Goal: Task Accomplishment & Management: Manage account settings

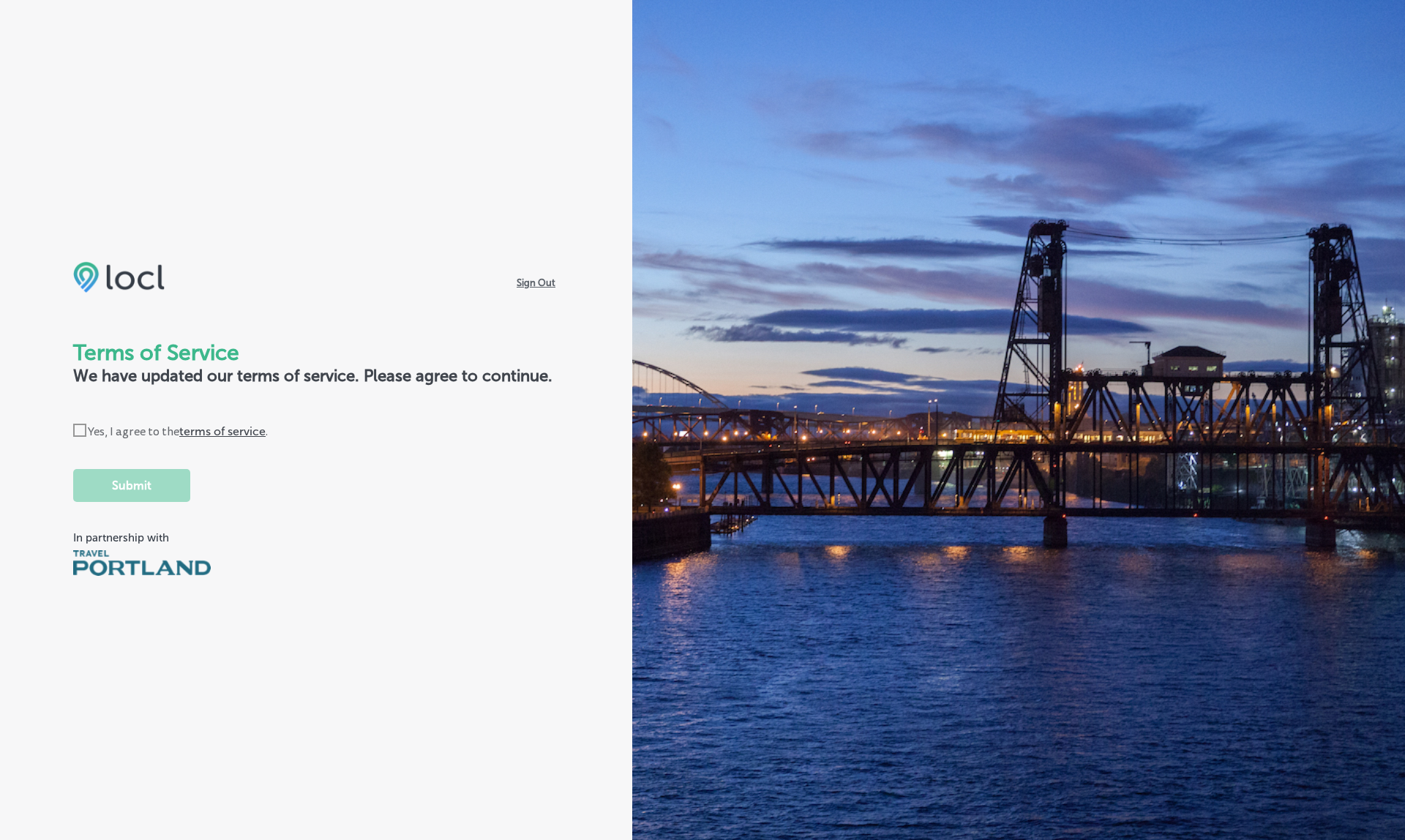
click at [111, 432] on label "Check Created with Sketch. Yes, I agree to the terms of service ." at bounding box center [170, 432] width 195 height 16
click at [0, 0] on input "Check Created with Sketch. Yes, I agree to the terms of service ." at bounding box center [0, 0] width 0 height 0
click at [117, 489] on button "Submit" at bounding box center [131, 485] width 117 height 32
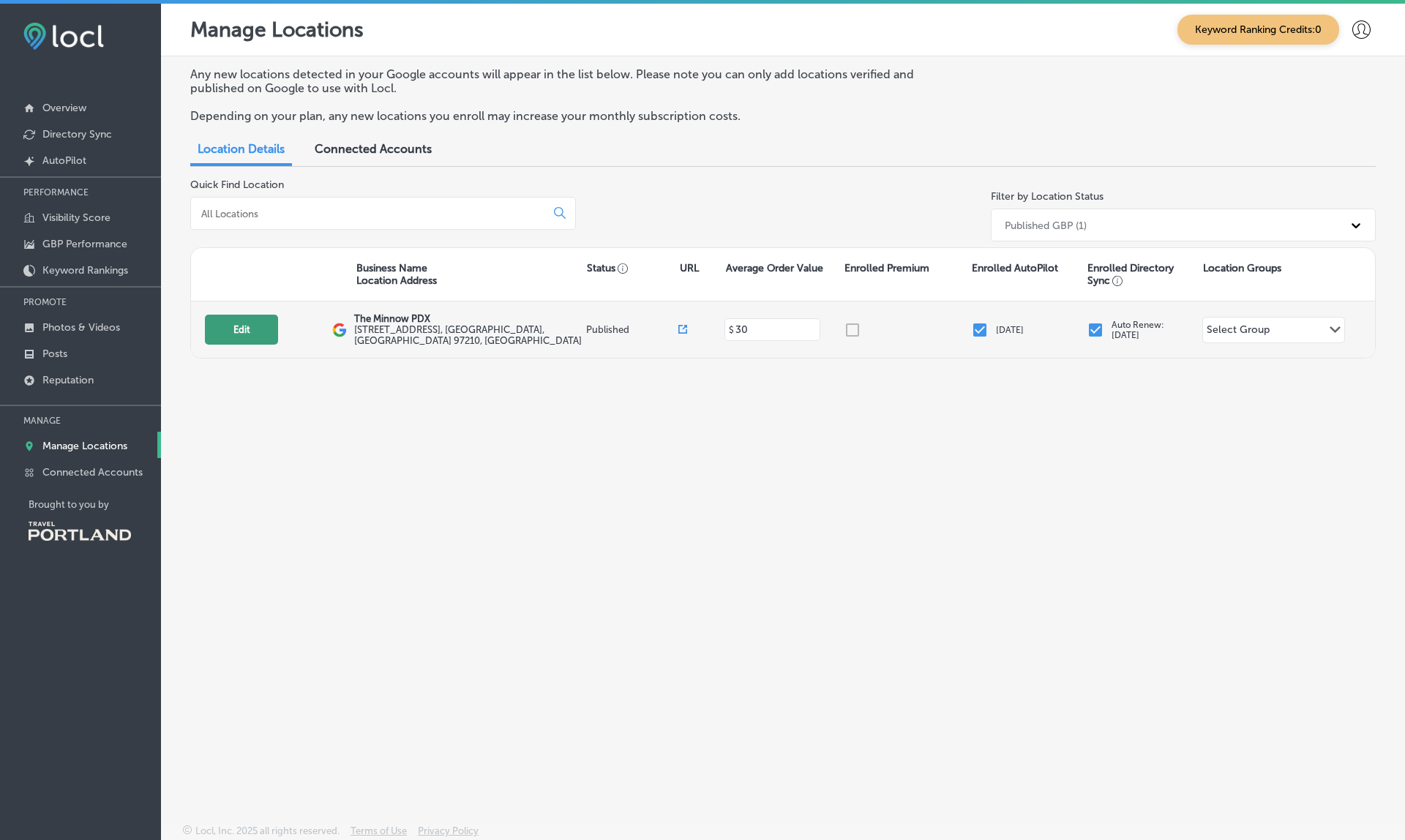
click at [232, 324] on button "Edit" at bounding box center [241, 330] width 73 height 30
select select "US"
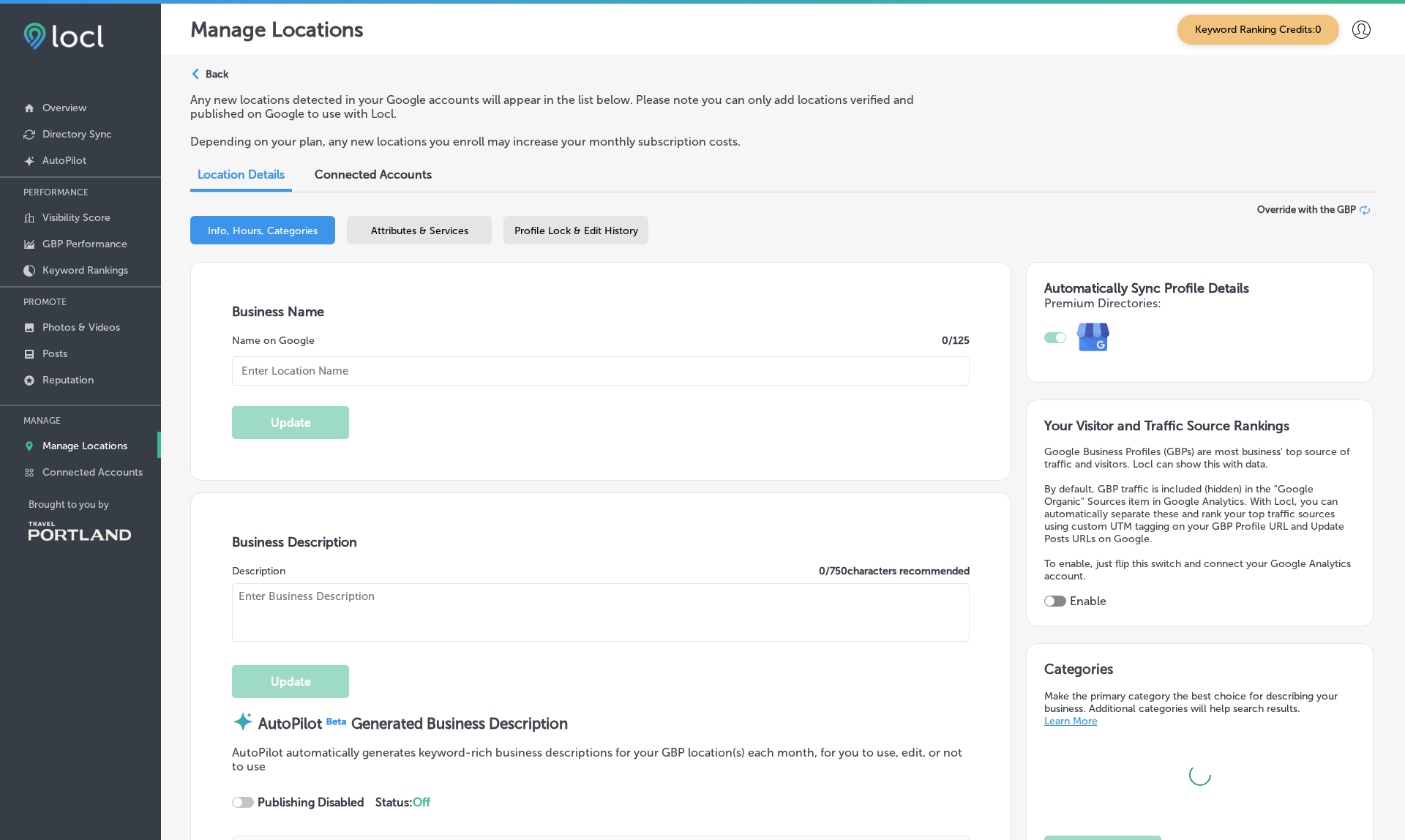
type input "The Minnow PDX"
type textarea "A Farm-Fresh Eatery 🥕 Lunch fare, sips & sundries in a calm & casual environmen…"
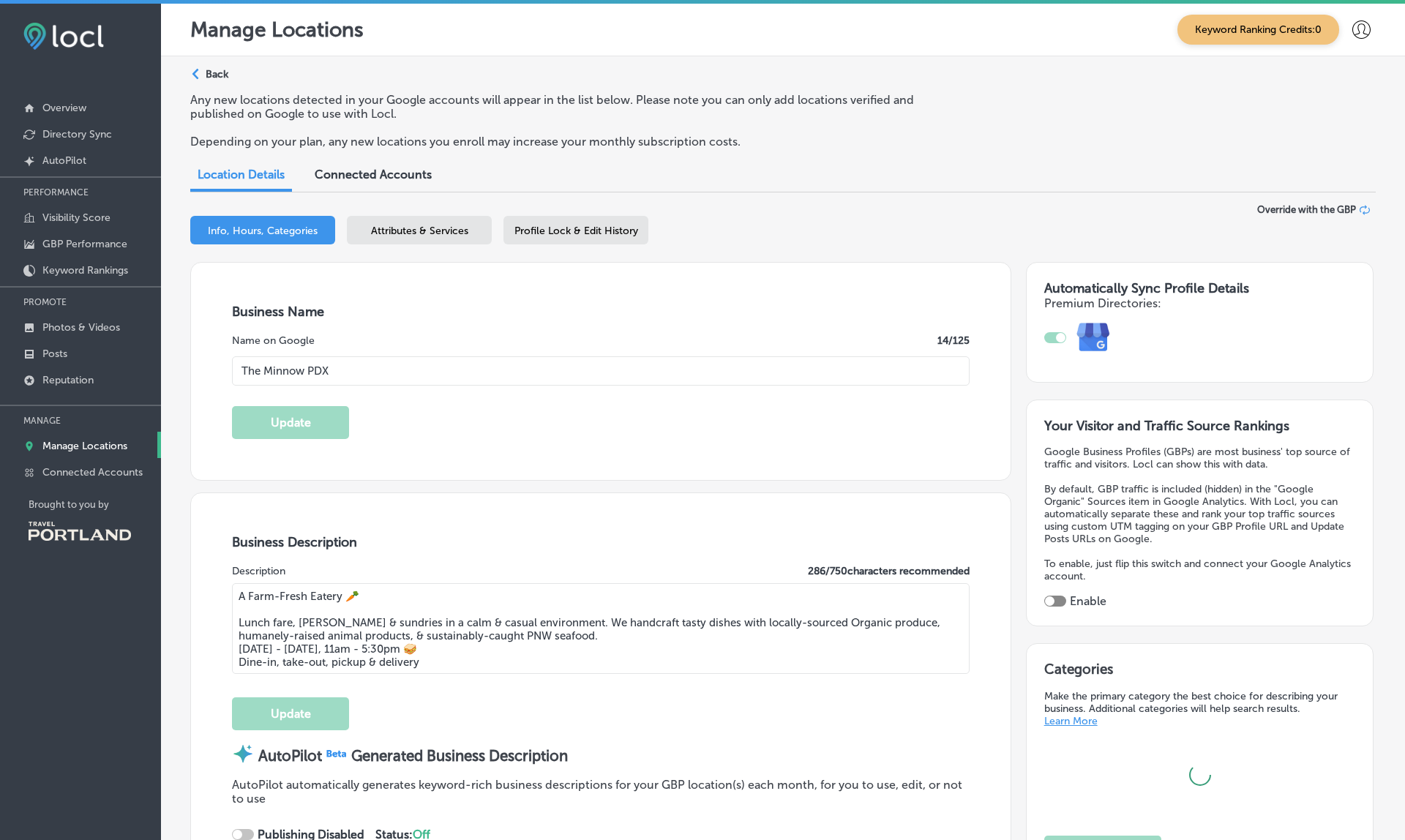
type textarea "Welcome to The Minnow PDX! 🐟 Experience a seasonal eatery where every dish is c…"
type input "740 NW 23rd Ave"
type input "Portland"
type input "97210"
type input "US"
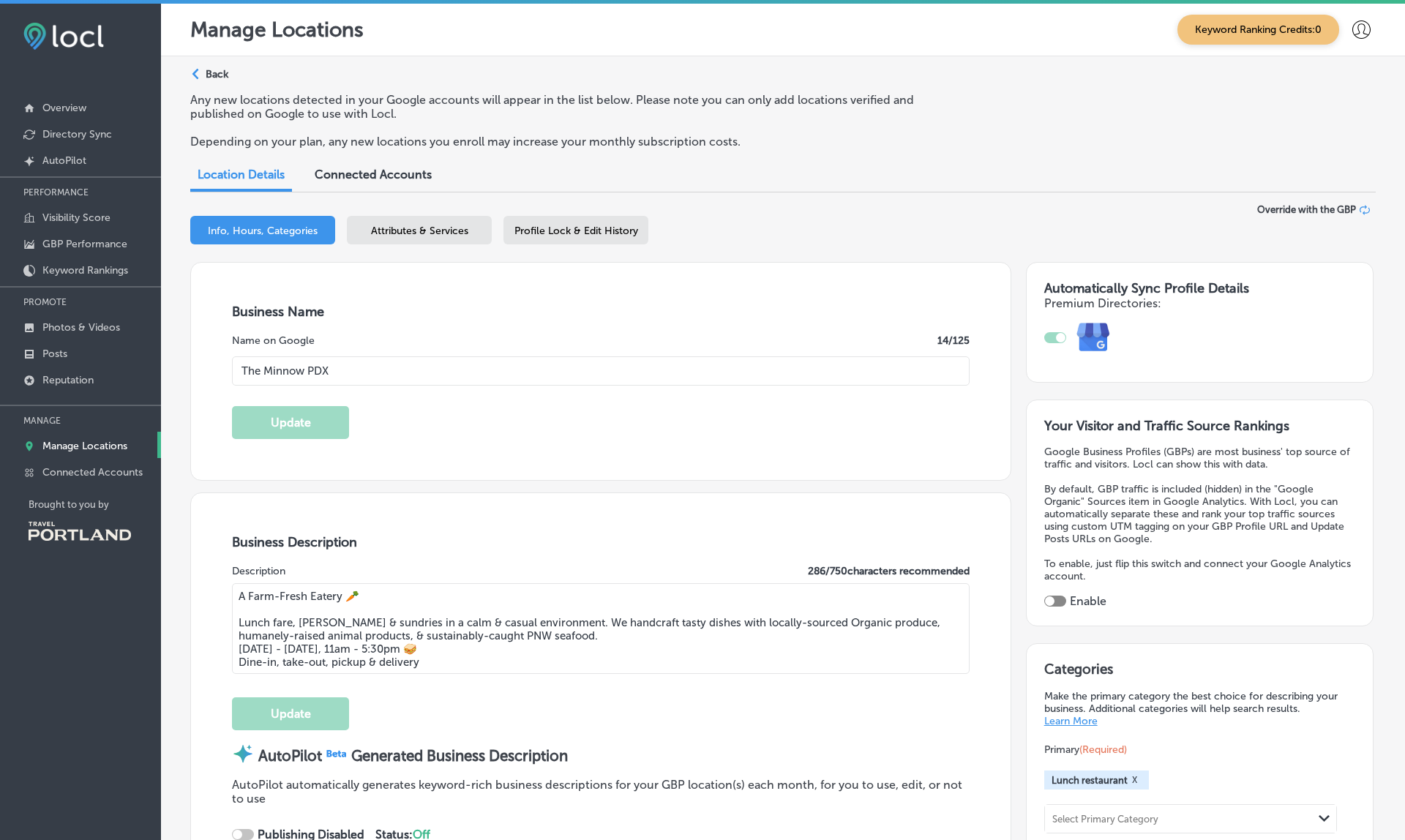
type input "https://theminnowpdx.com/"
type input "+1 503 406 8438"
checkbox input "true"
type input "30"
type input "eat@theminnowpdx.com"
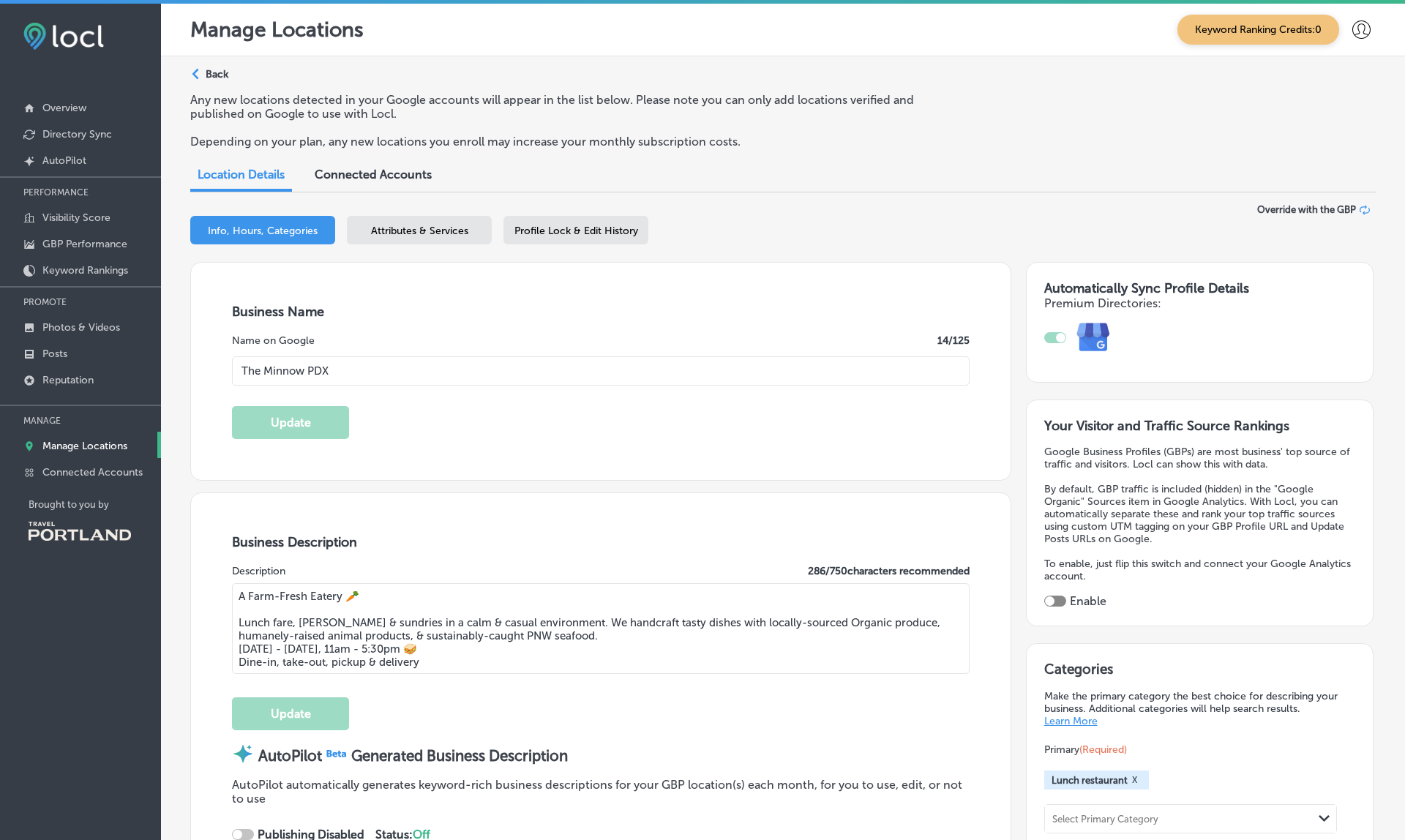
type input "https://www.facebook.com/theminnowpdx"
type input "https://www.instagram.com/theminnowpdx/"
click at [1367, 28] on icon at bounding box center [1361, 30] width 19 height 19
click at [1348, 87] on p "My Account" at bounding box center [1340, 83] width 66 height 18
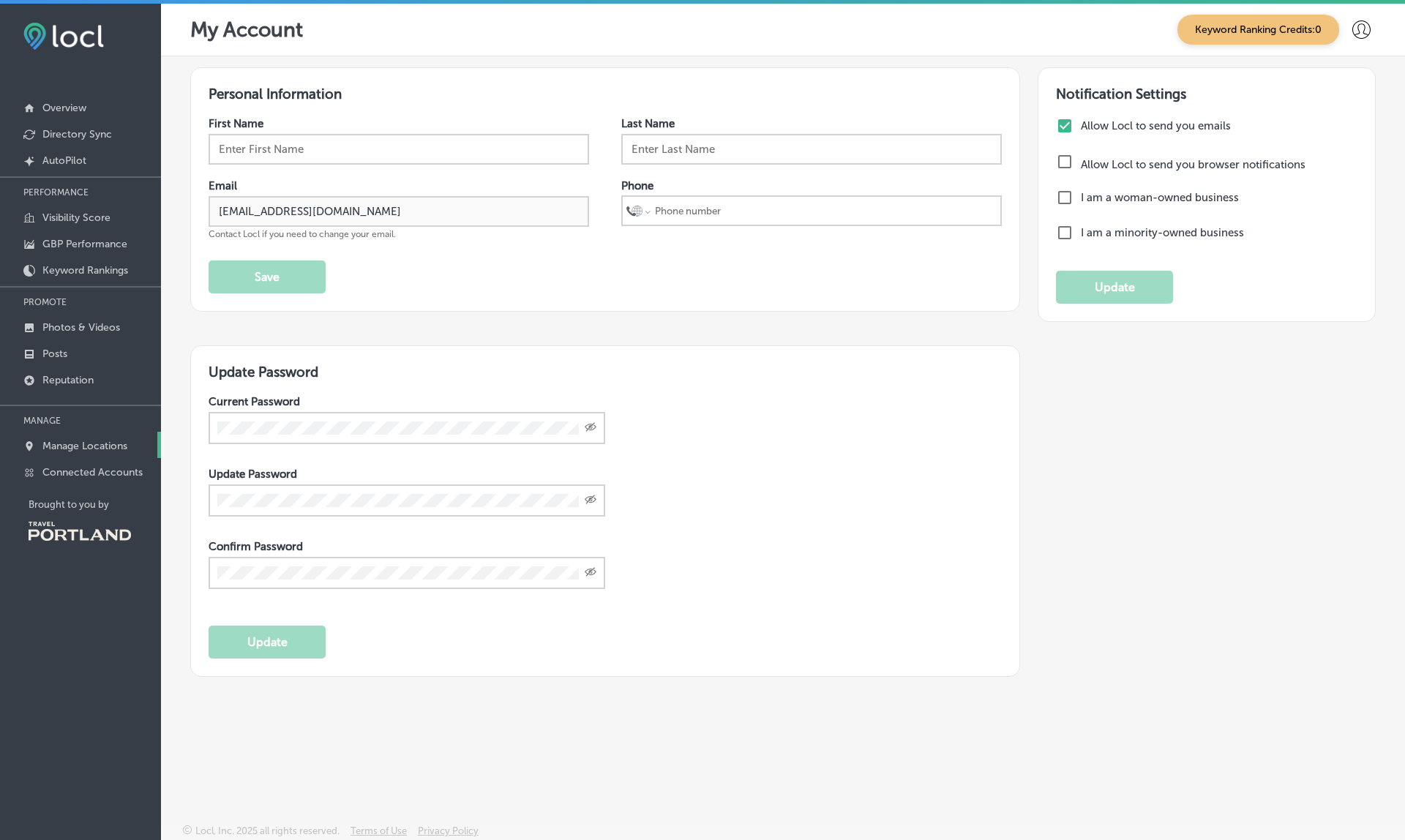
click at [87, 443] on p "Manage Locations" at bounding box center [85, 446] width 85 height 13
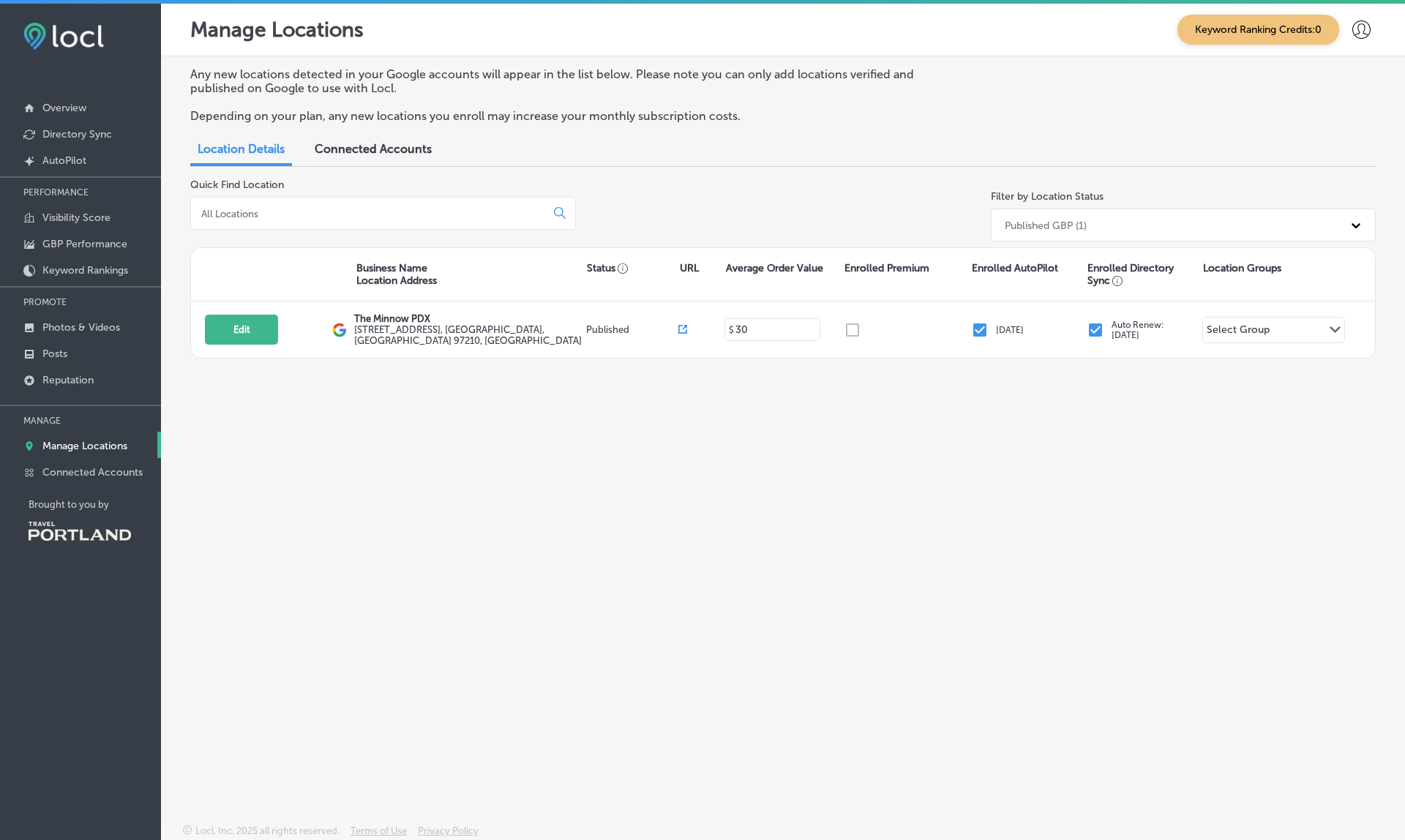
click at [388, 142] on span "Connected Accounts" at bounding box center [373, 149] width 117 height 14
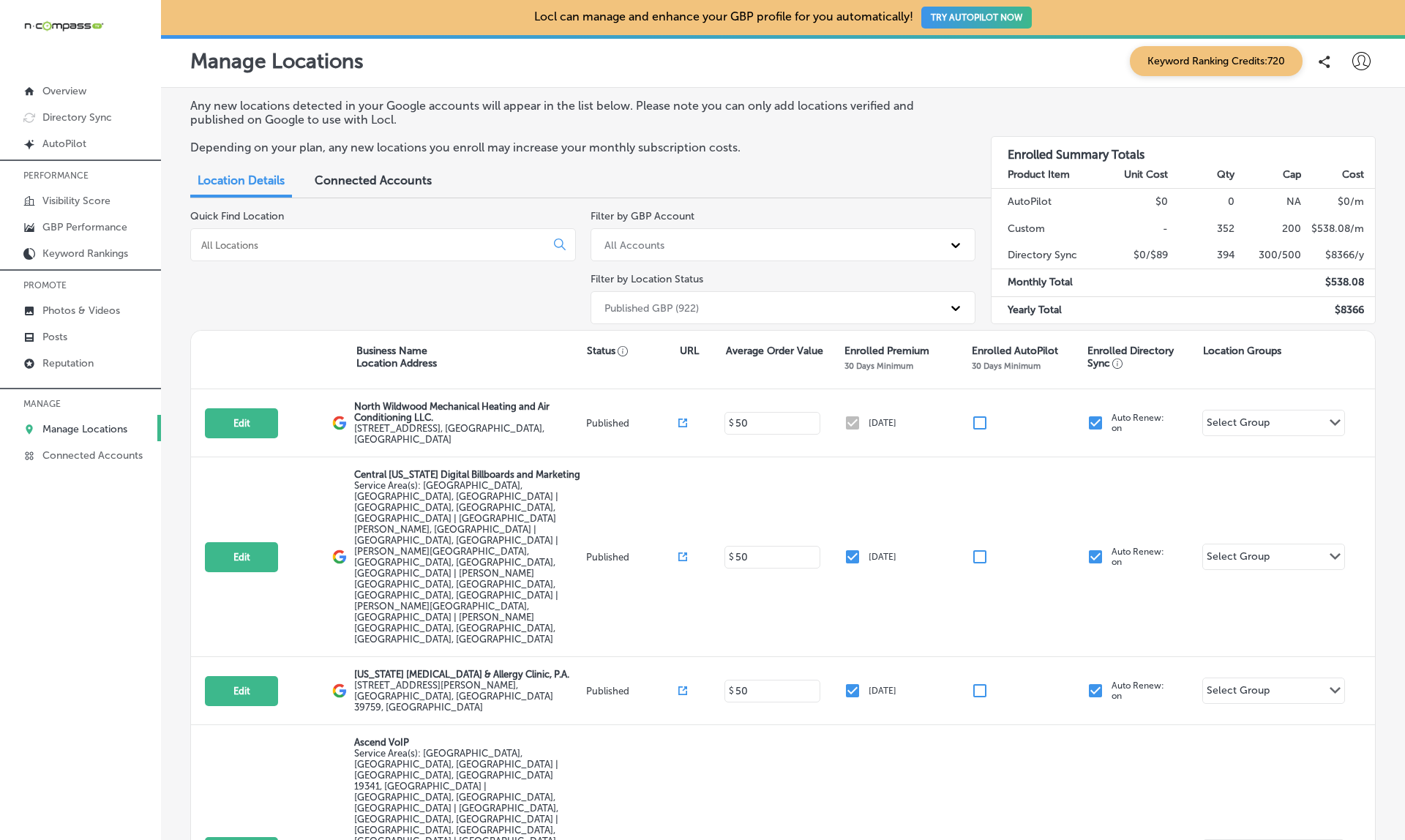
click at [707, 307] on div "Published GBP (922)" at bounding box center [770, 307] width 346 height 25
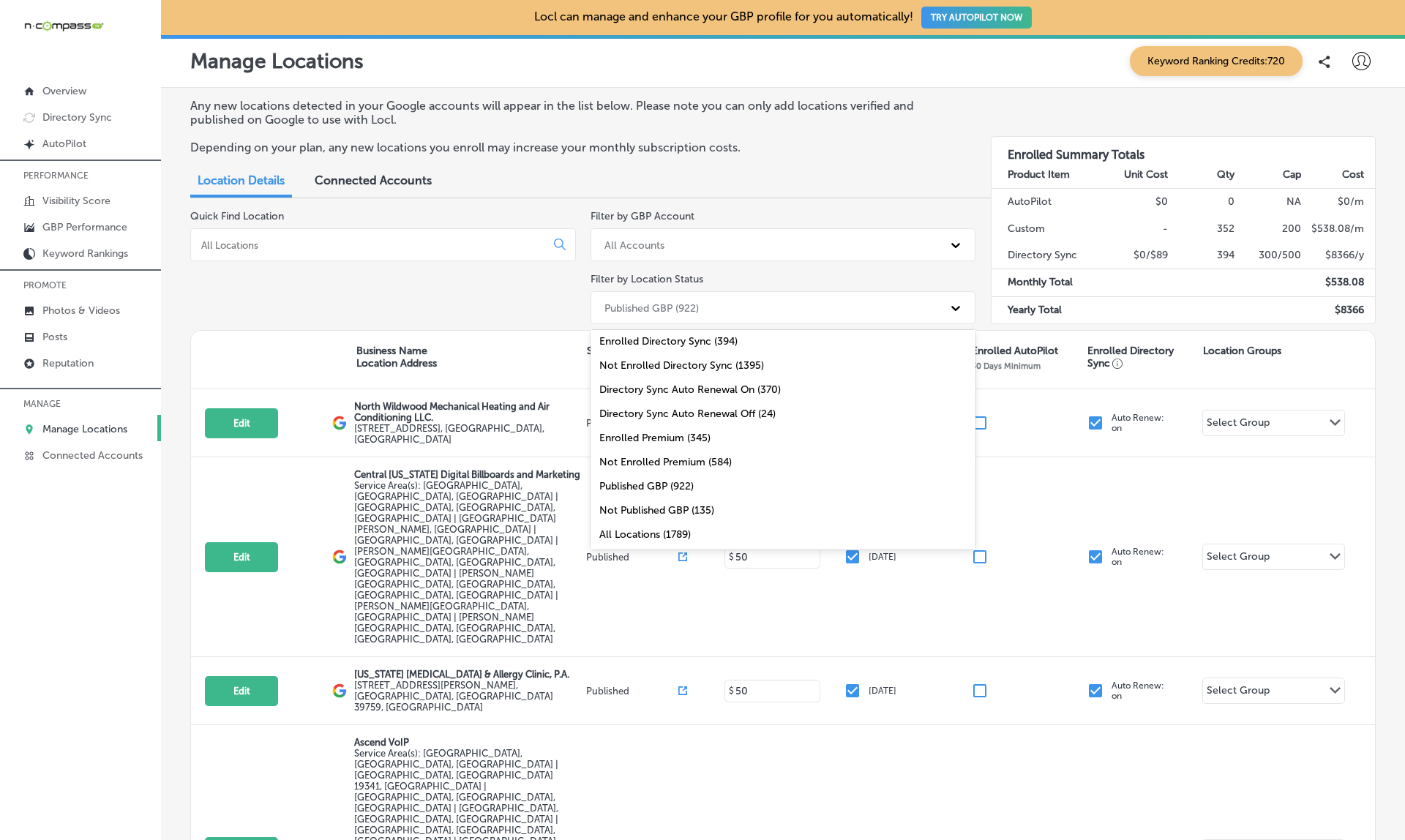
scroll to position [52, 0]
click at [657, 506] on div "Not Published GBP (135)" at bounding box center [783, 510] width 386 height 25
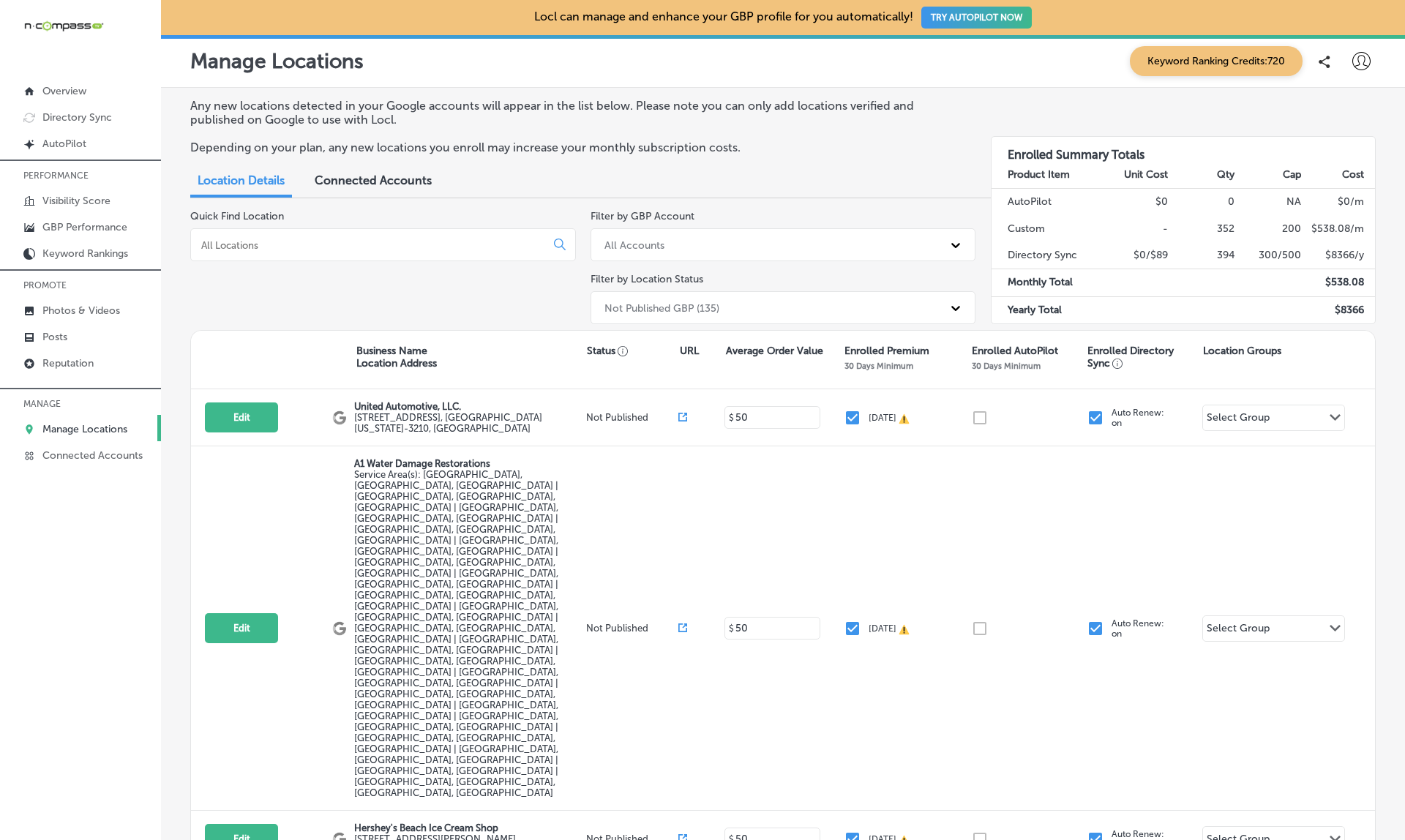
scroll to position [0, 0]
click at [76, 335] on link "Posts" at bounding box center [81, 335] width 161 height 27
